Goal: Task Accomplishment & Management: Manage account settings

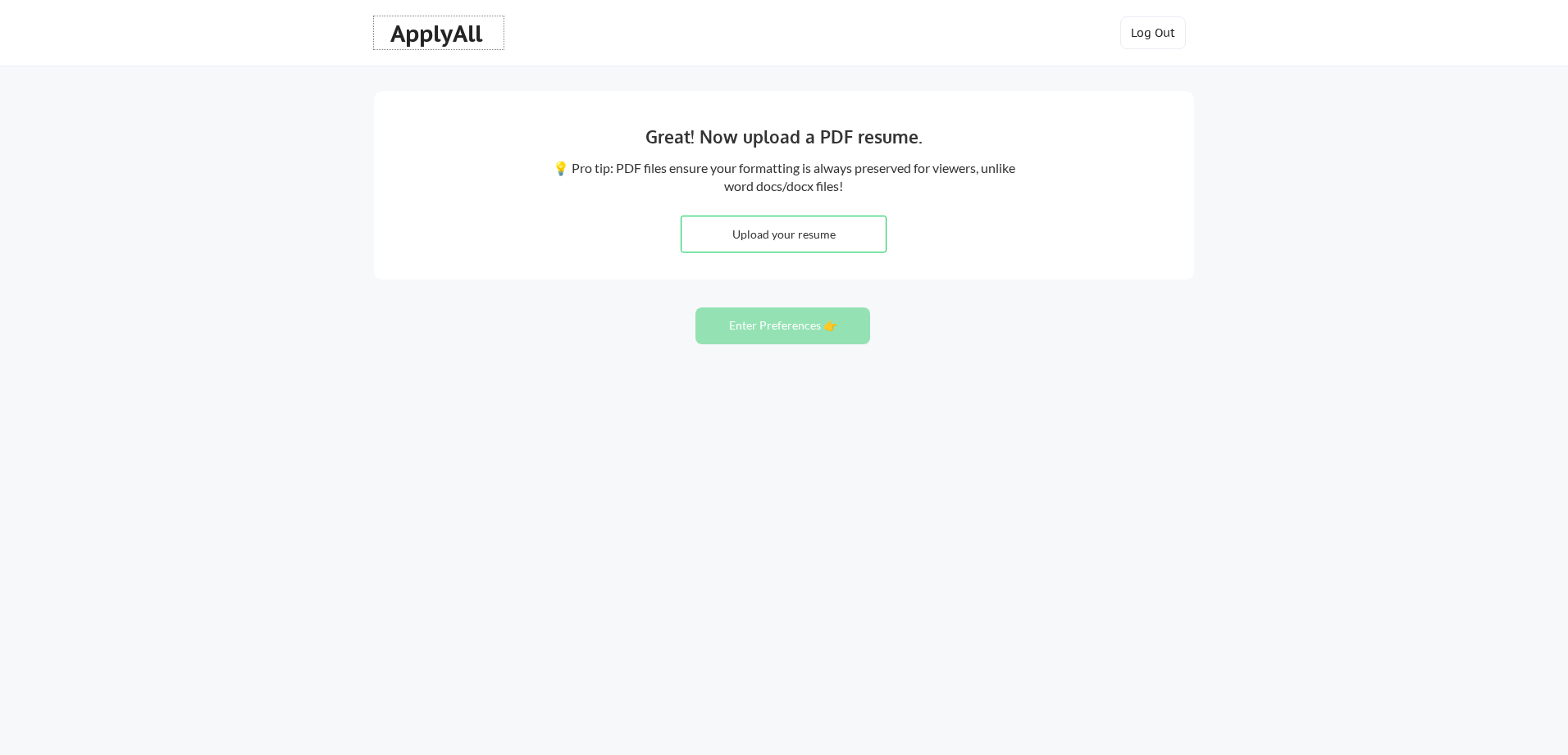
click at [471, 39] on div "ApplyAll" at bounding box center [439, 33] width 97 height 28
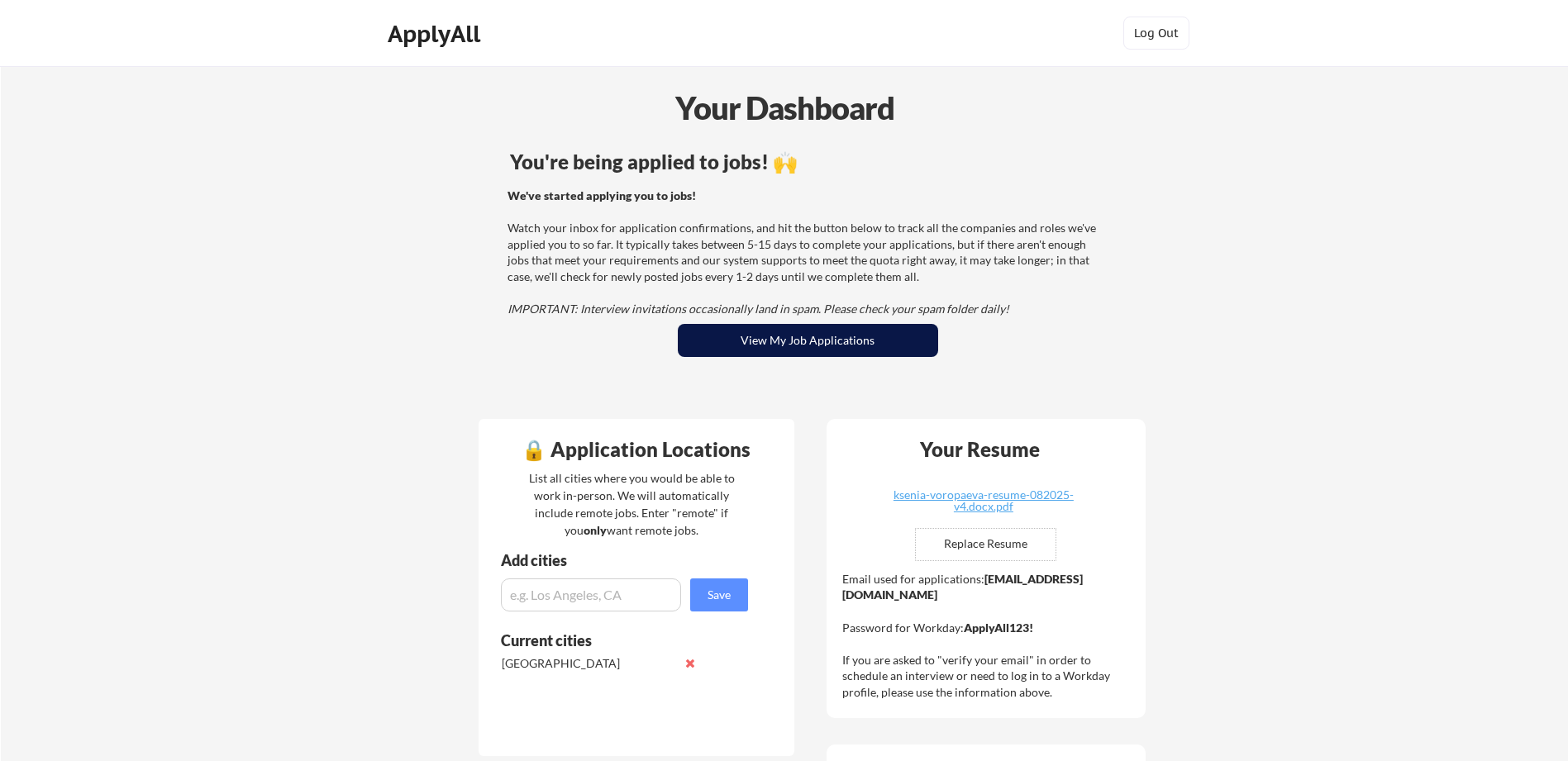
click at [814, 348] on button "View My Job Applications" at bounding box center [808, 340] width 260 height 33
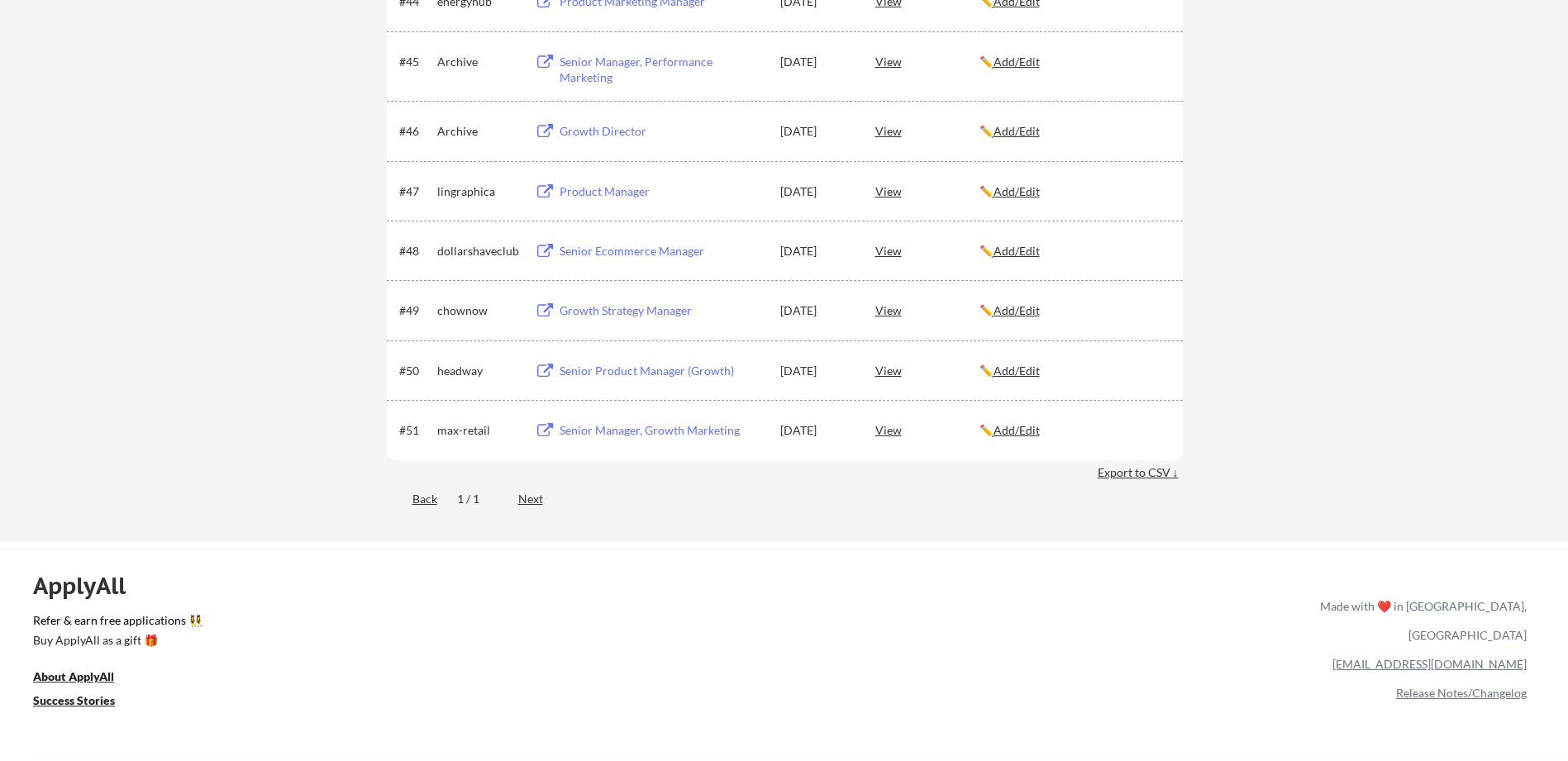
scroll to position [3369, 0]
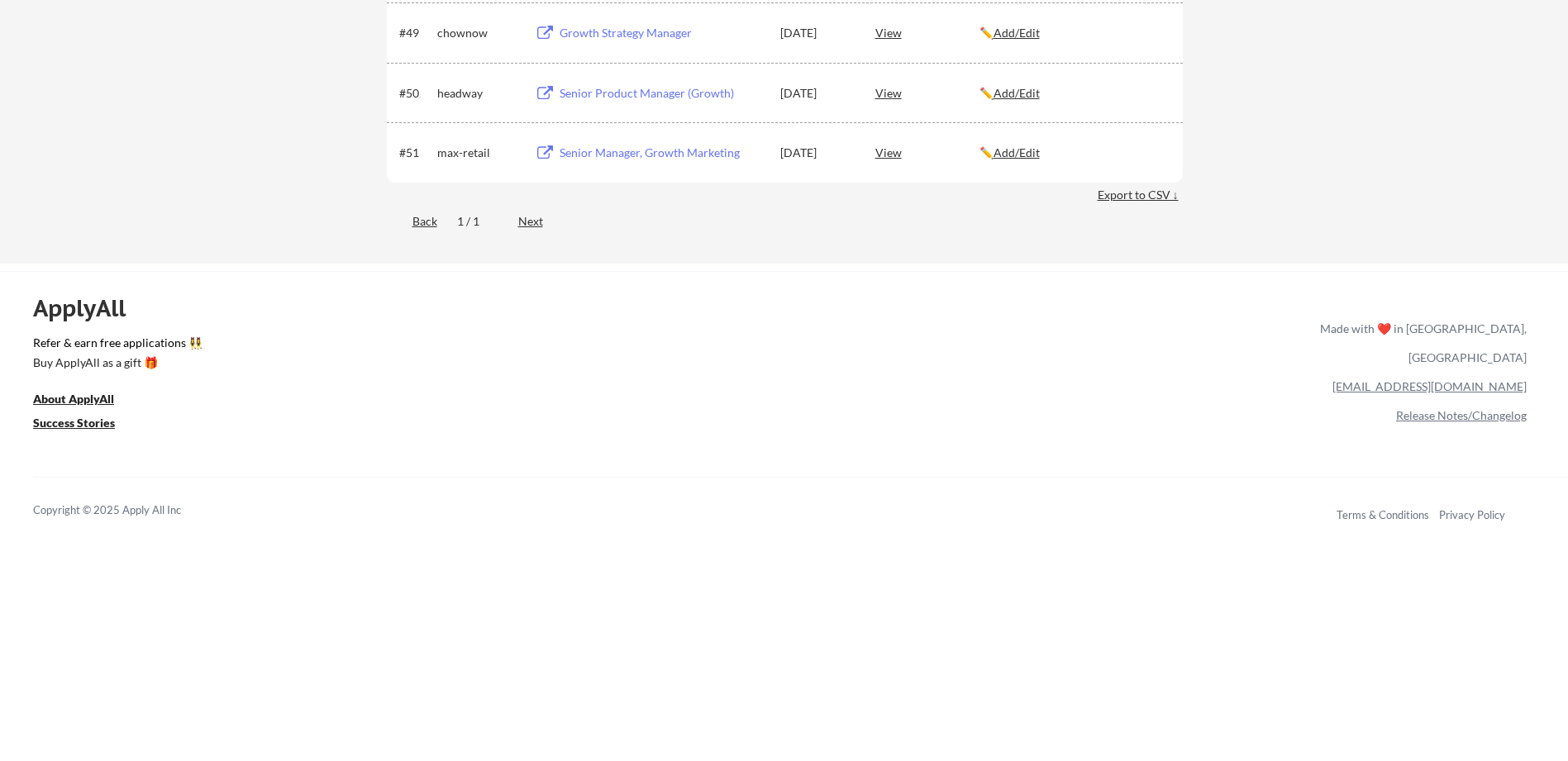
click at [542, 224] on div "Next" at bounding box center [540, 221] width 43 height 17
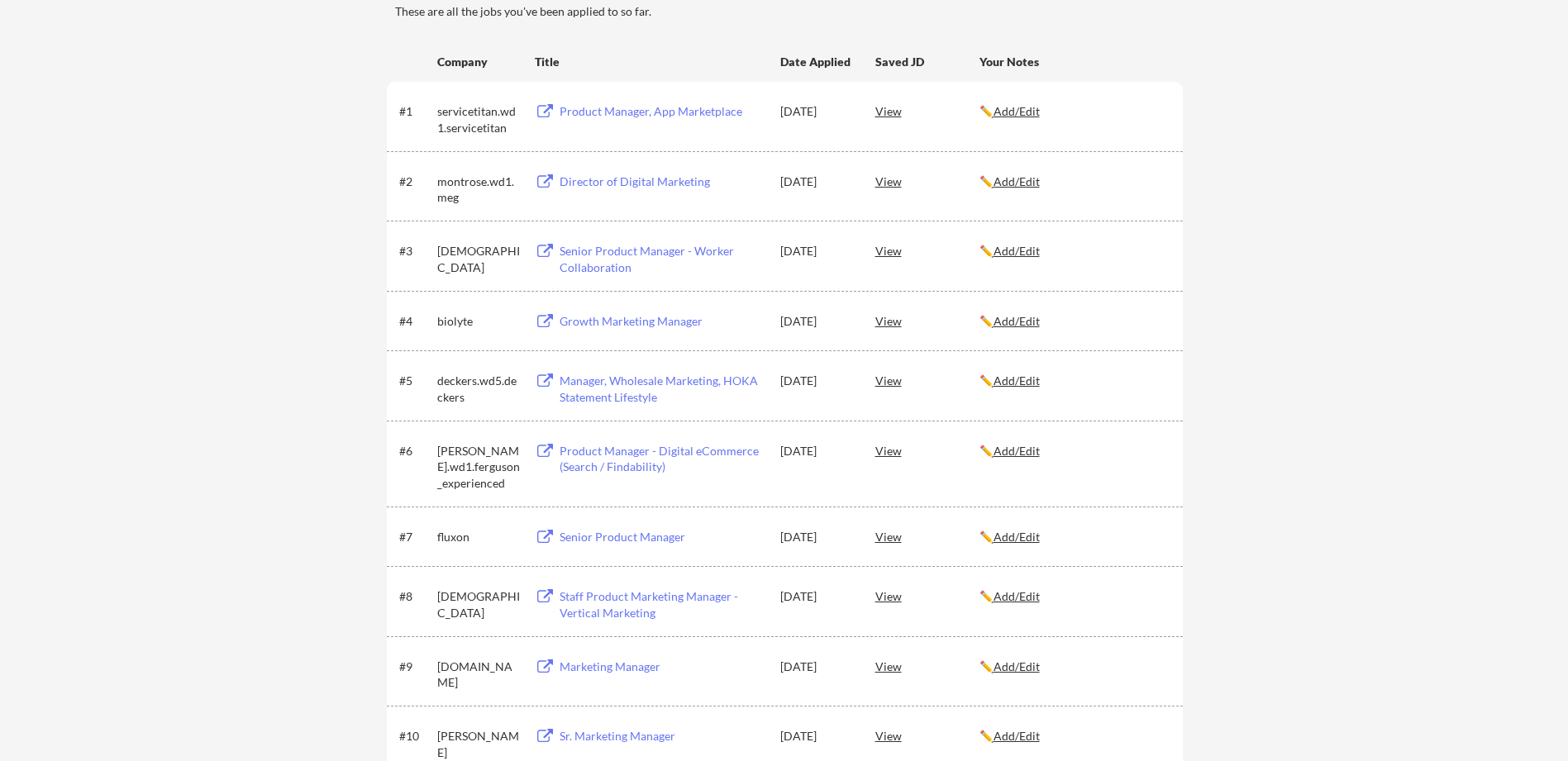
scroll to position [0, 0]
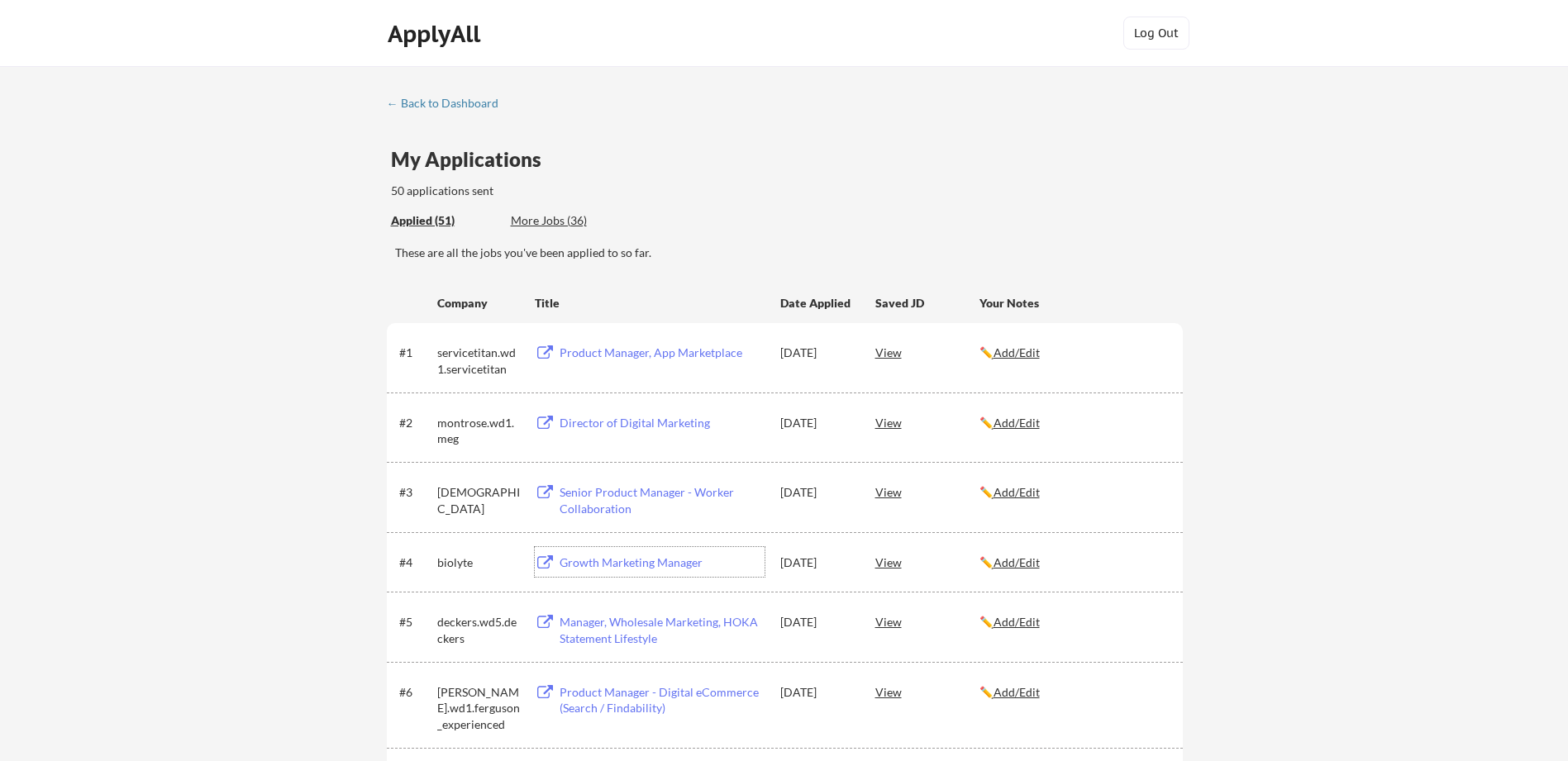
click at [649, 565] on div "Growth Marketing Manager" at bounding box center [662, 563] width 205 height 17
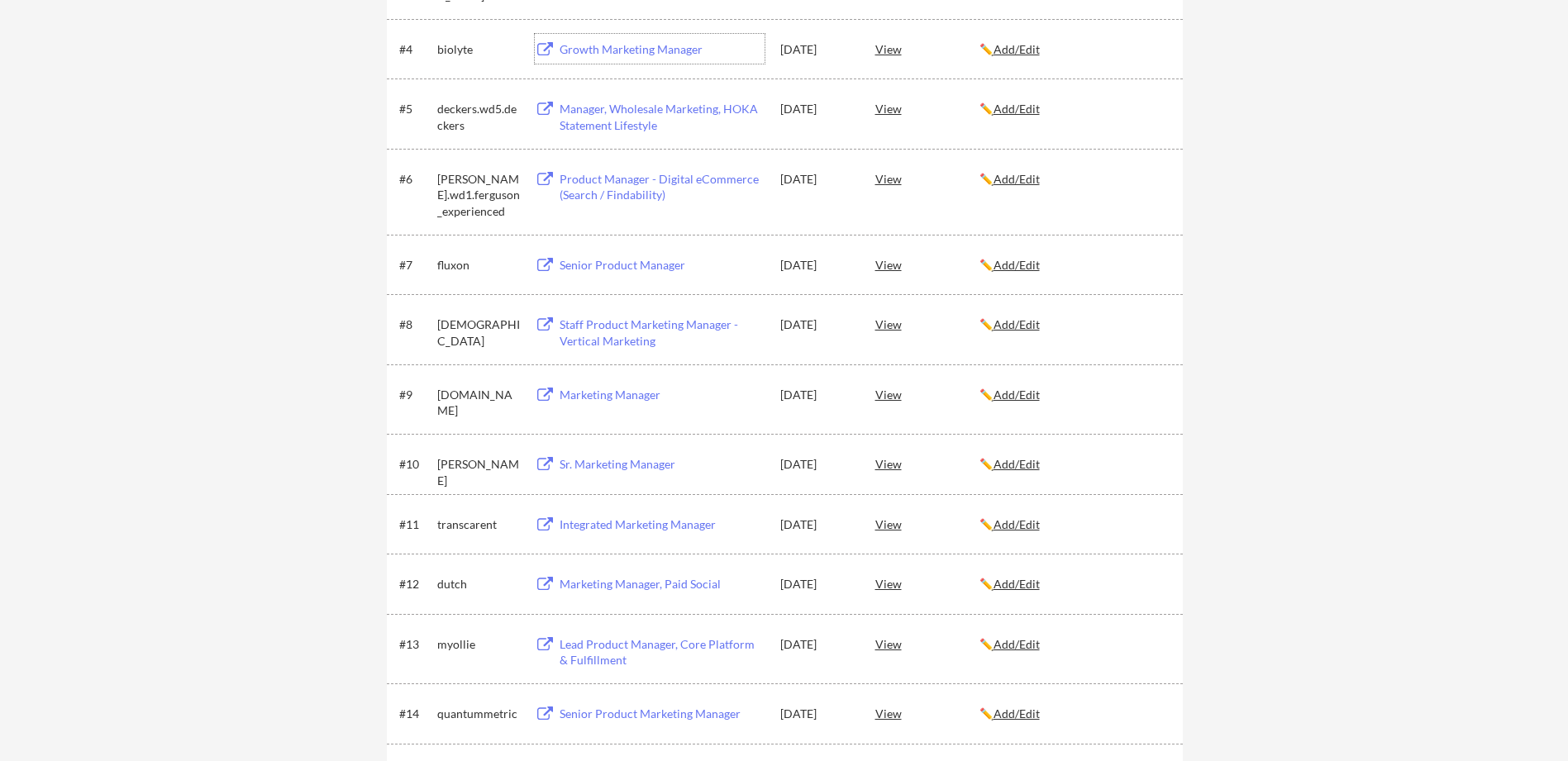
scroll to position [523, 0]
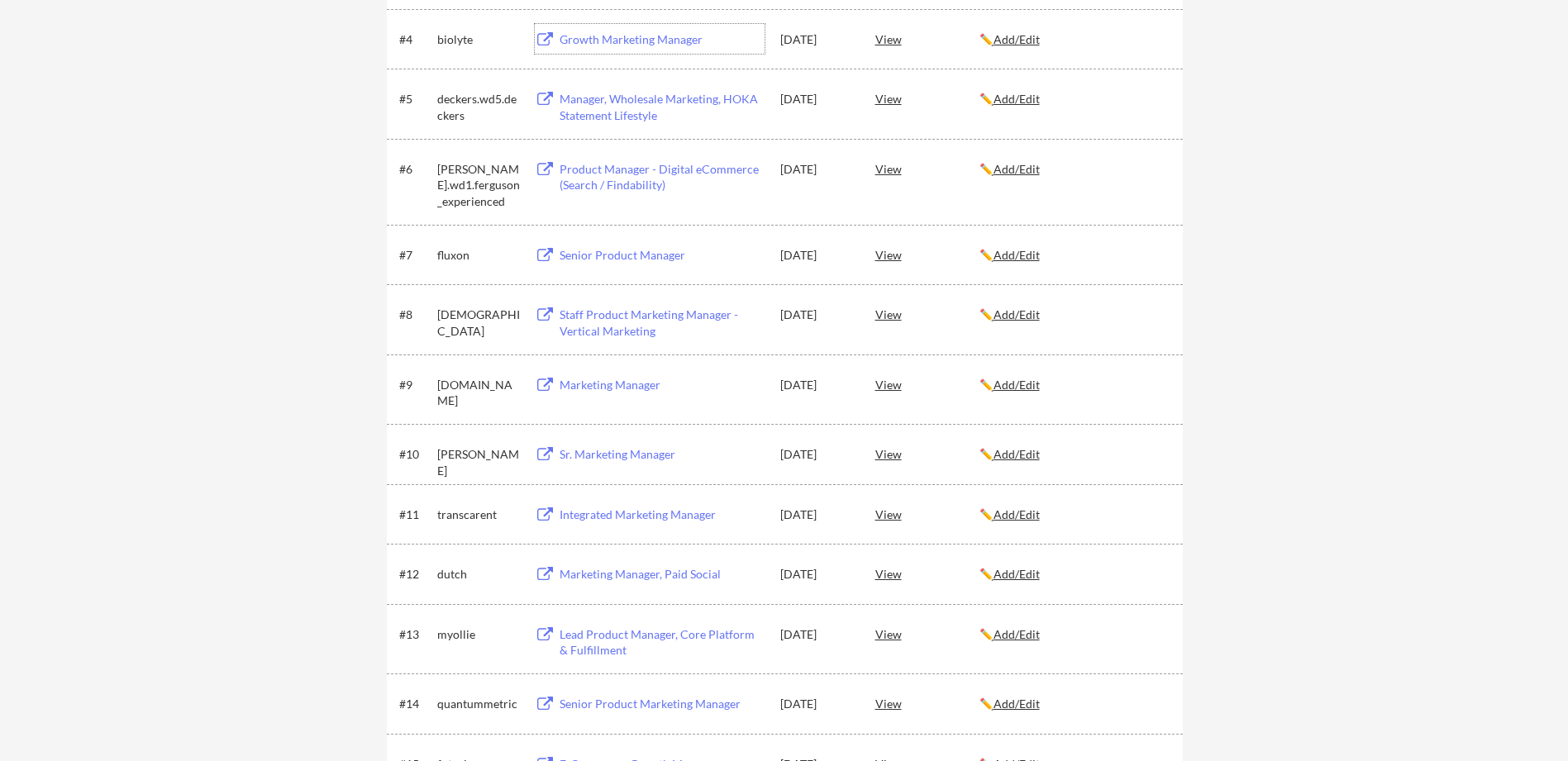
click at [658, 454] on div "Sr. Marketing Manager" at bounding box center [662, 454] width 205 height 17
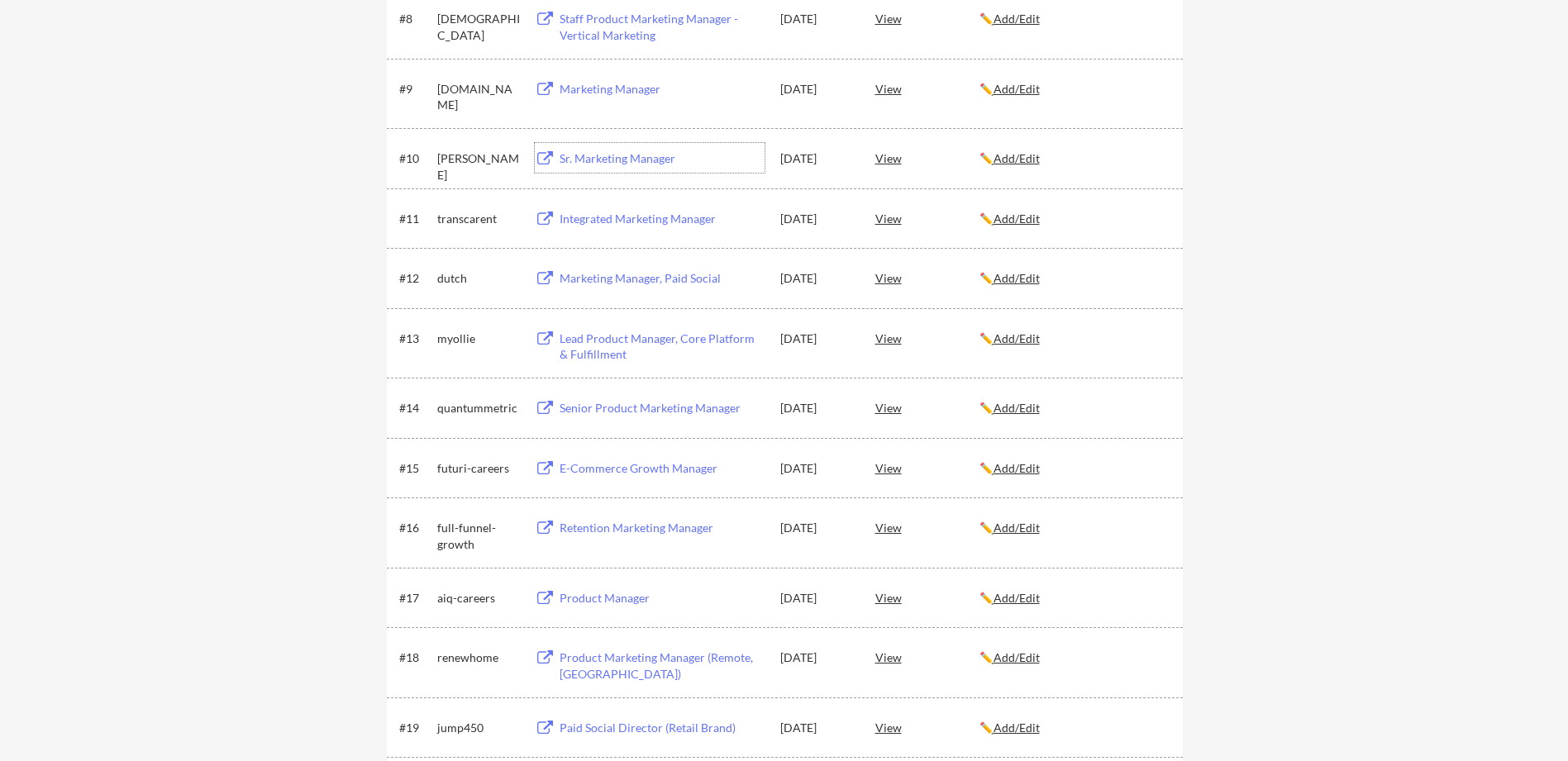
scroll to position [0, 0]
